Goal: Navigation & Orientation: Find specific page/section

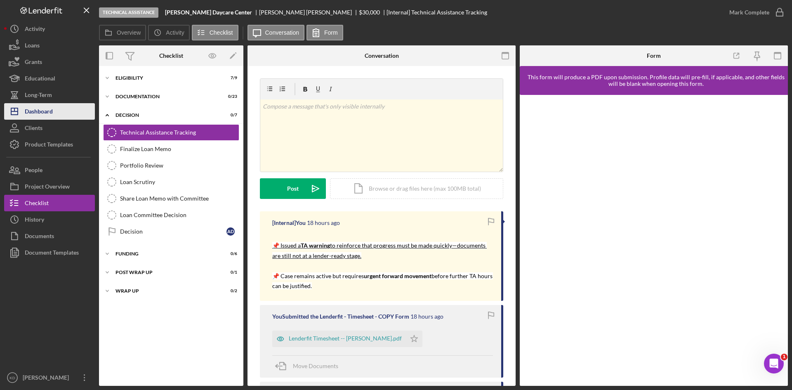
click at [46, 106] on div "Dashboard" at bounding box center [39, 112] width 28 height 19
